Goal: Transaction & Acquisition: Subscribe to service/newsletter

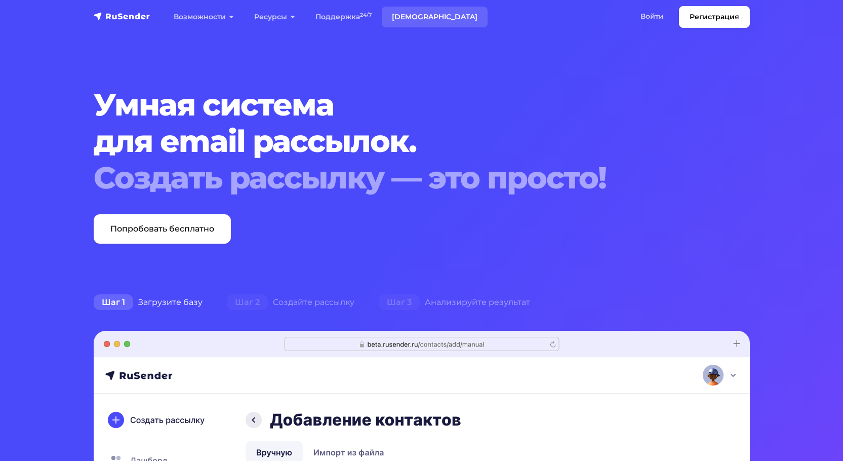
click at [402, 18] on link "[DEMOGRAPHIC_DATA]" at bounding box center [435, 17] width 106 height 21
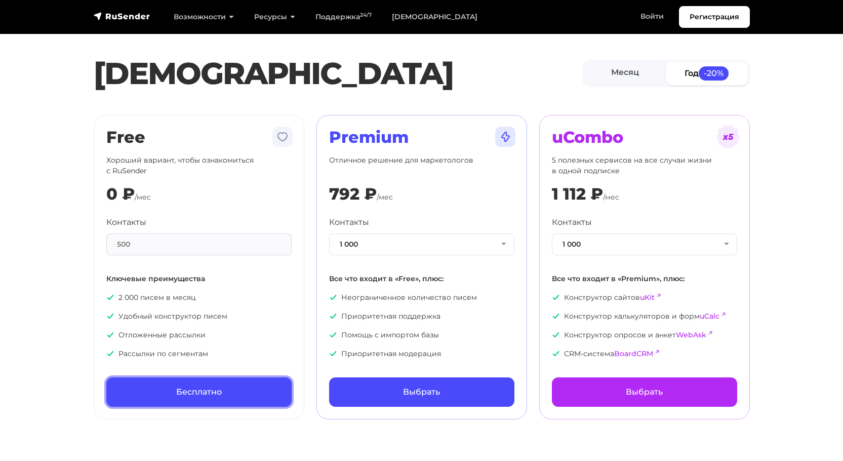
click at [220, 385] on link "Бесплатно" at bounding box center [198, 391] width 185 height 29
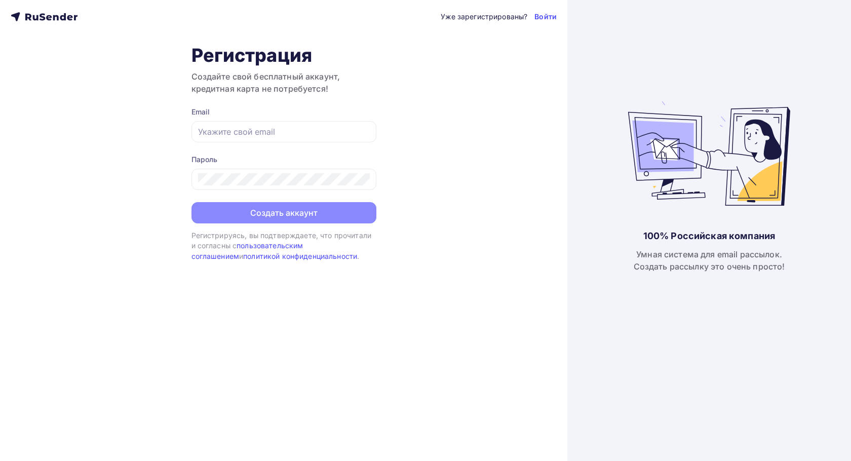
click at [43, 11] on icon at bounding box center [44, 17] width 67 height 12
